Goal: Information Seeking & Learning: Learn about a topic

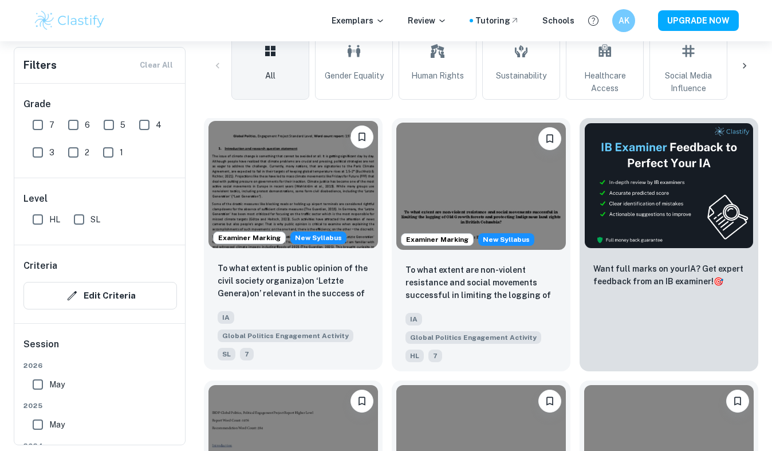
scroll to position [363, 0]
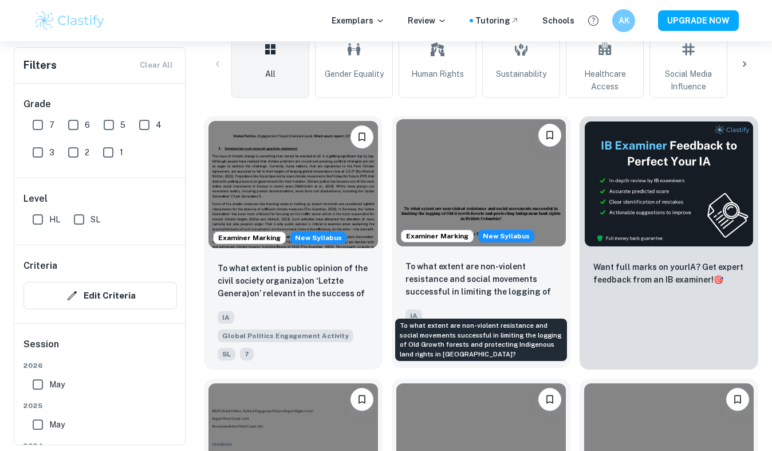
click at [420, 296] on p "To what extent are non-violent resistance and social movements successful in li…" at bounding box center [481, 279] width 151 height 39
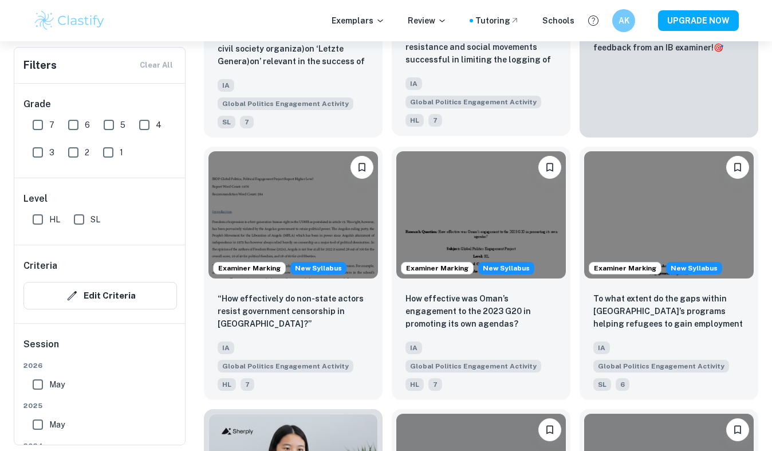
scroll to position [675, 0]
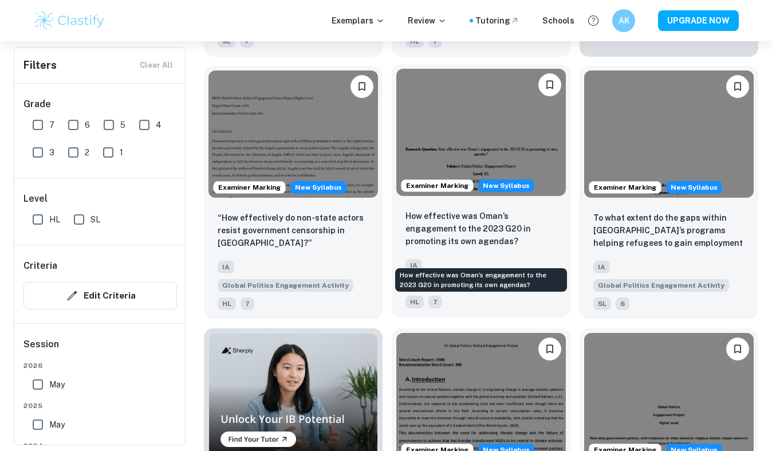
click at [438, 239] on p "How effective was Oman’s engagement to the 2023 G20 in promoting its own agenda…" at bounding box center [481, 229] width 151 height 38
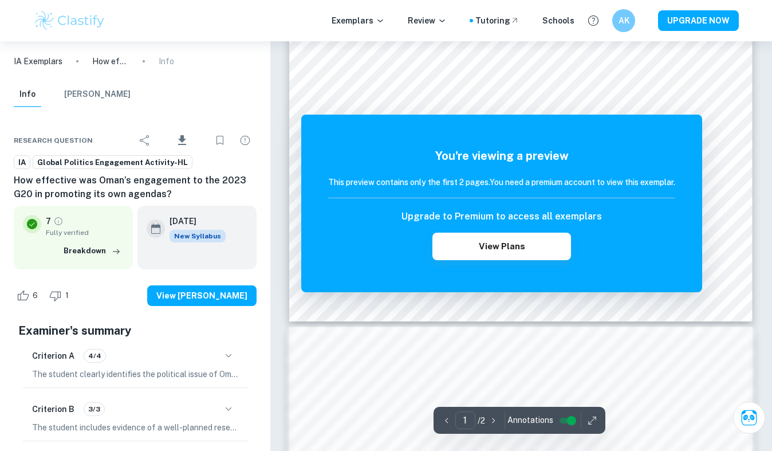
scroll to position [479, 0]
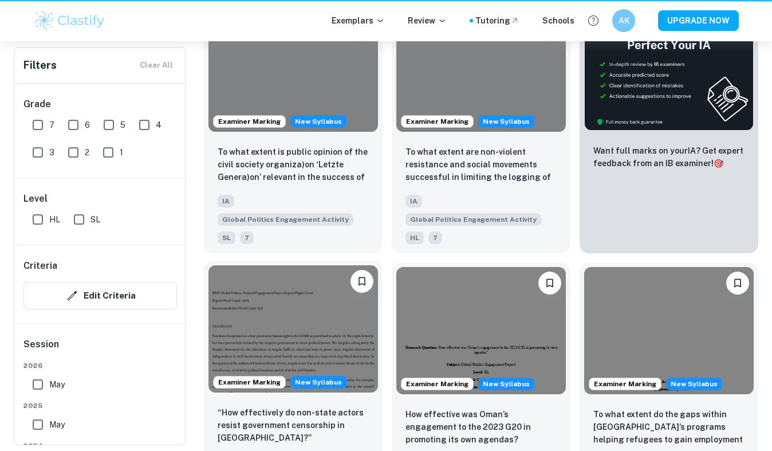
scroll to position [675, 0]
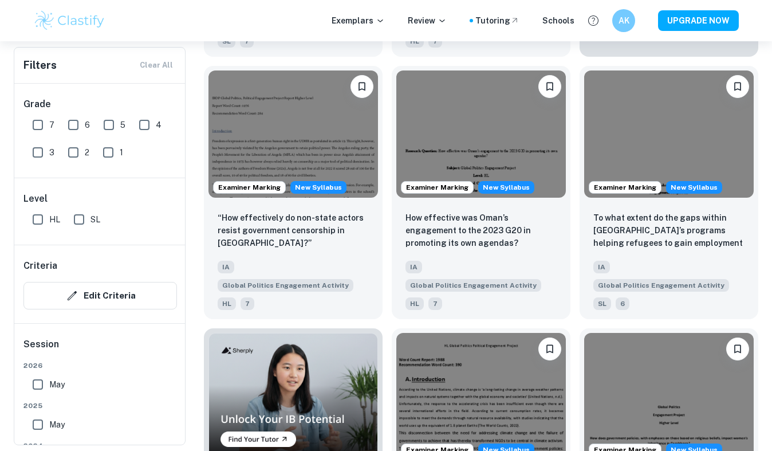
click at [35, 127] on input "7" at bounding box center [37, 124] width 23 height 23
checkbox input "true"
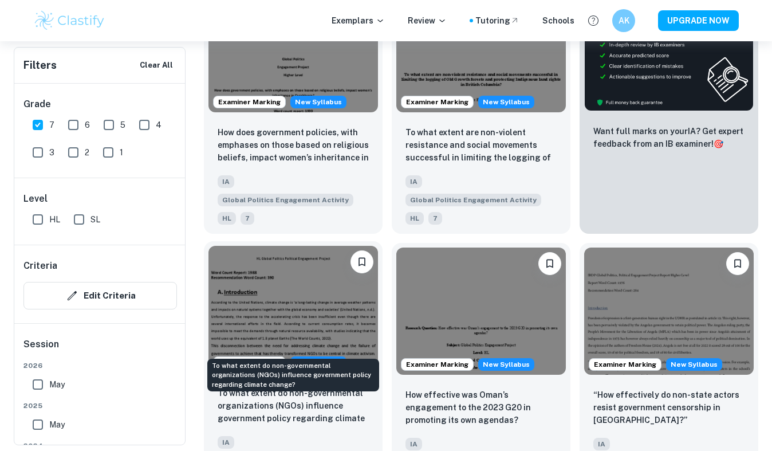
scroll to position [374, 0]
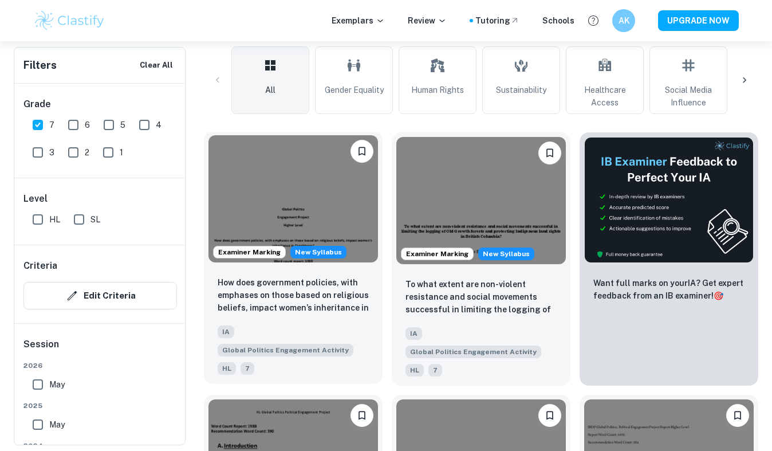
click at [223, 298] on p "How does government policies, with emphases on those based on religious beliefs…" at bounding box center [293, 295] width 151 height 39
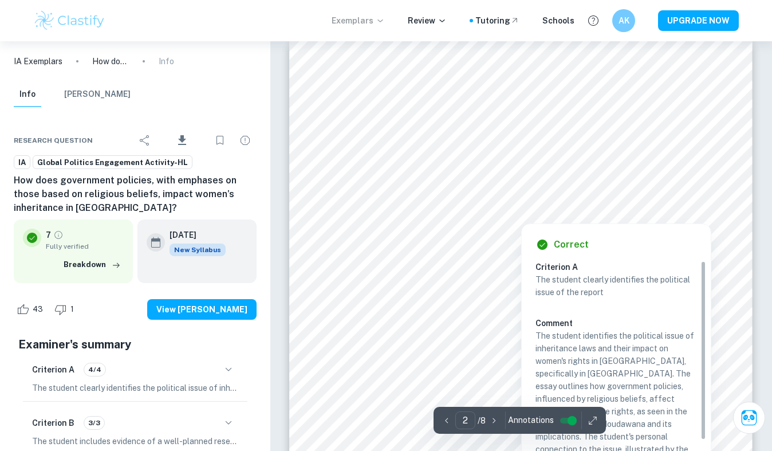
scroll to position [701, 0]
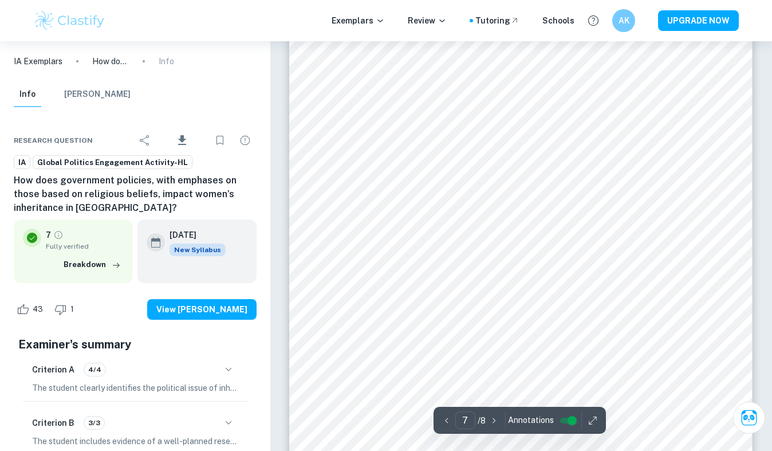
type input "6"
